Goal: Transaction & Acquisition: Subscribe to service/newsletter

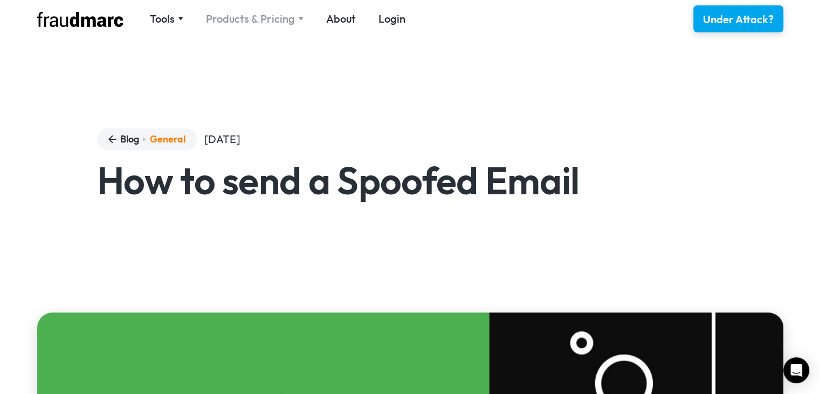
click at [253, 23] on div "Products & Pricing" at bounding box center [250, 18] width 89 height 15
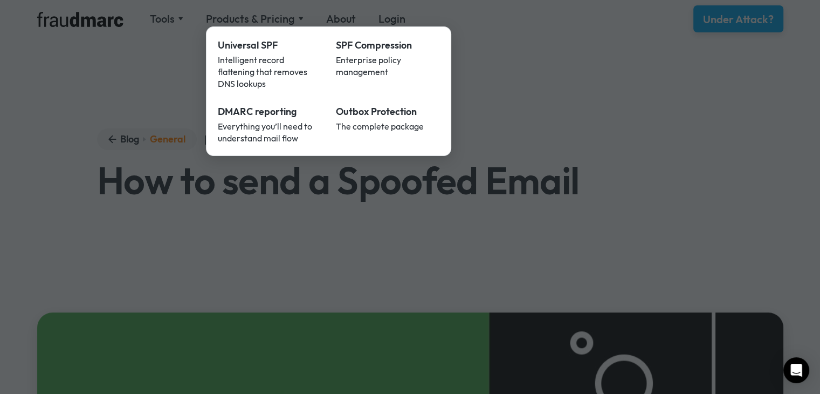
click at [339, 199] on div at bounding box center [410, 197] width 820 height 394
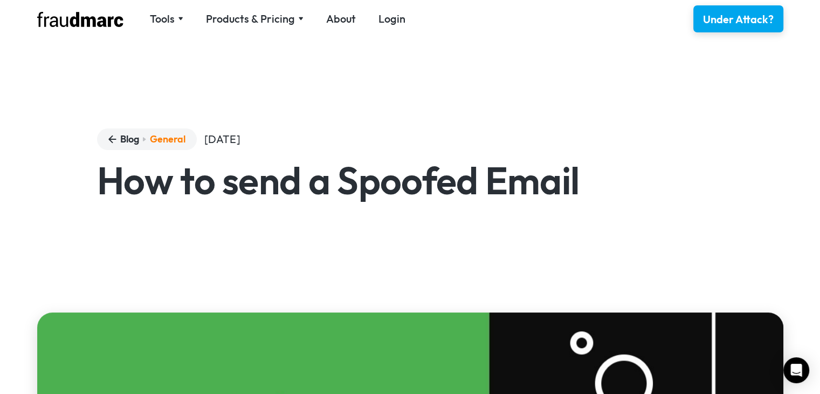
click at [512, 181] on h1 "How to send a Spoofed Email" at bounding box center [410, 180] width 626 height 38
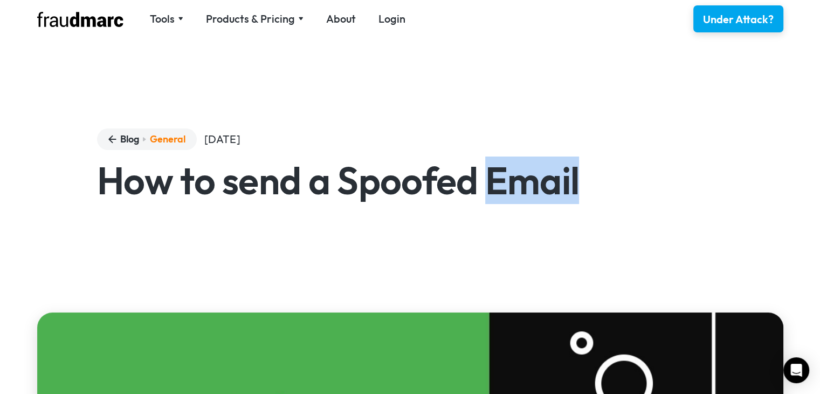
click at [512, 181] on h1 "How to send a Spoofed Email" at bounding box center [410, 180] width 626 height 38
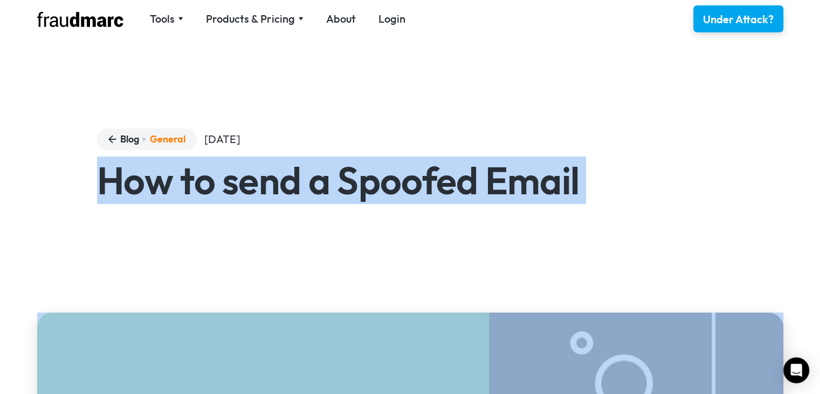
click at [512, 181] on h1 "How to send a Spoofed Email" at bounding box center [410, 180] width 626 height 38
click at [427, 211] on div "Blog General June 9, 2022 How to send a Spoofed Email" at bounding box center [410, 175] width 820 height 244
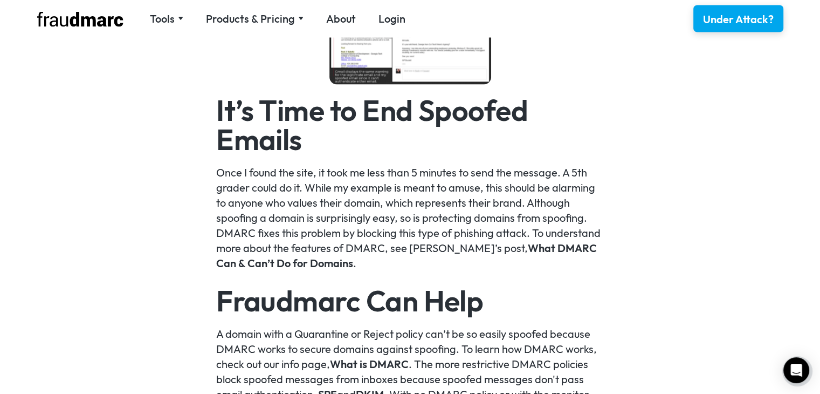
scroll to position [2136, 0]
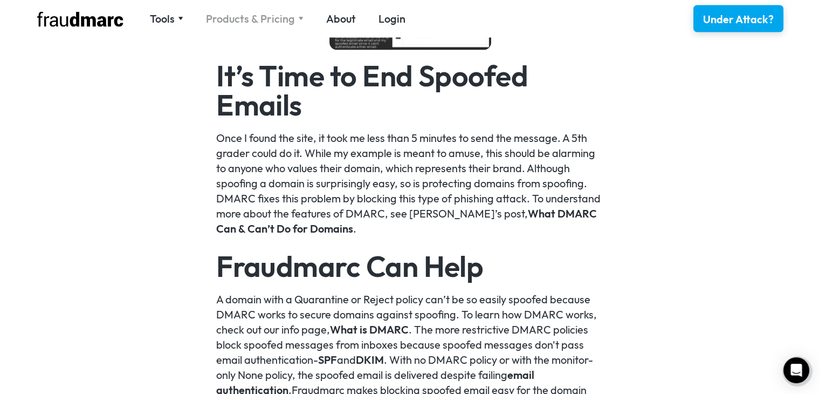
click at [242, 21] on div "Products & Pricing" at bounding box center [250, 18] width 89 height 15
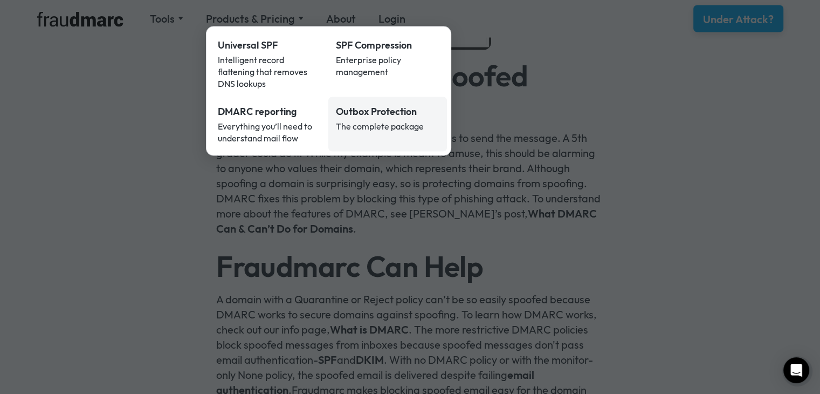
click at [350, 120] on div "The complete package" at bounding box center [388, 126] width 104 height 12
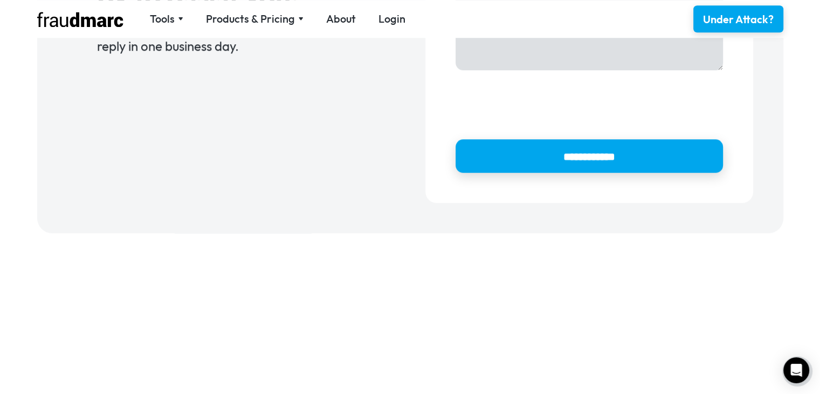
scroll to position [1329, 0]
